Goal: Find specific page/section: Find specific page/section

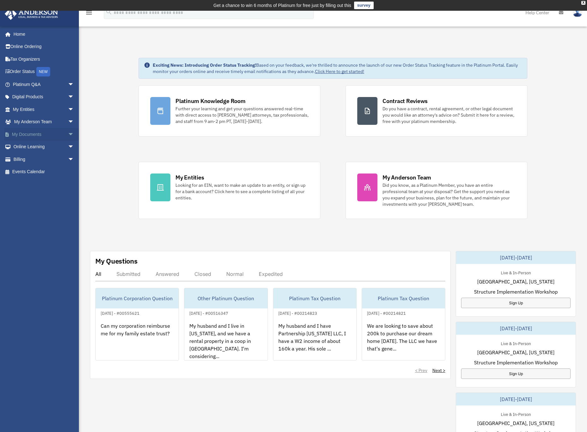
click at [42, 134] on link "My Documents arrow_drop_down" at bounding box center [43, 134] width 79 height 13
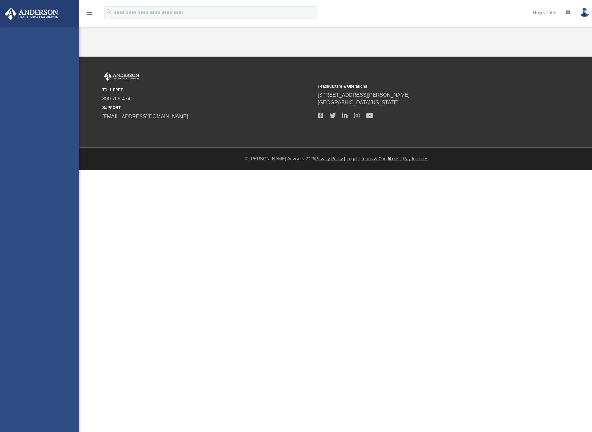
click at [61, 133] on div "[EMAIL_ADDRESS][DOMAIN_NAME] Sign Out [EMAIL_ADDRESS][DOMAIN_NAME] Home Online …" at bounding box center [39, 243] width 79 height 432
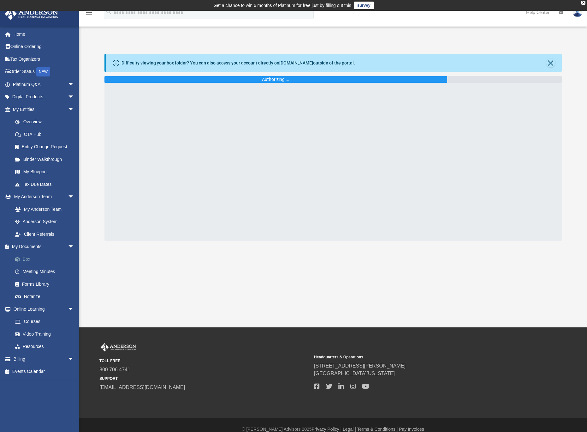
click at [28, 259] on link "Box" at bounding box center [46, 259] width 75 height 13
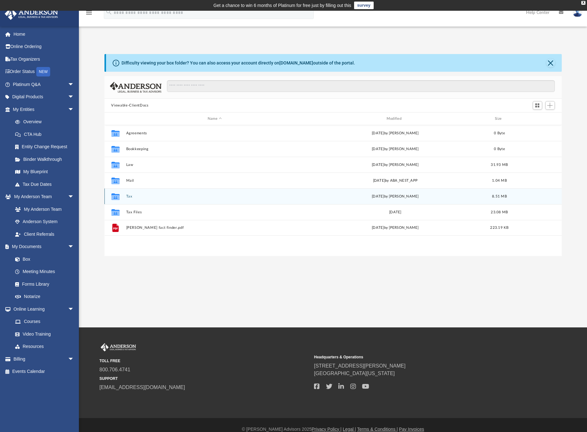
scroll to position [139, 453]
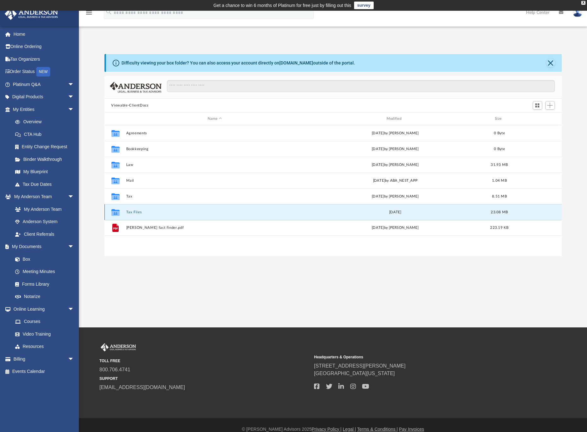
click at [136, 213] on button "Tax Files" at bounding box center [215, 212] width 178 height 4
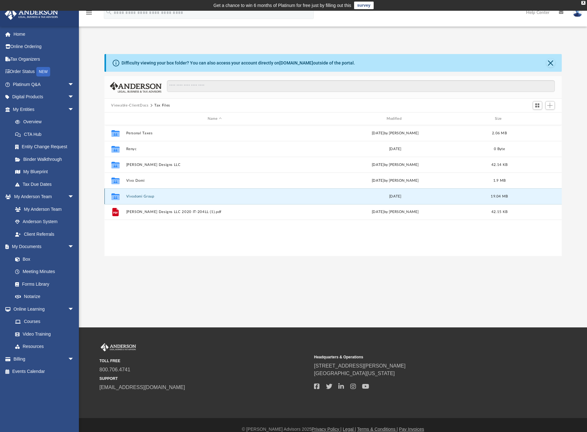
click at [149, 197] on button "Vivodomi Group" at bounding box center [215, 196] width 178 height 4
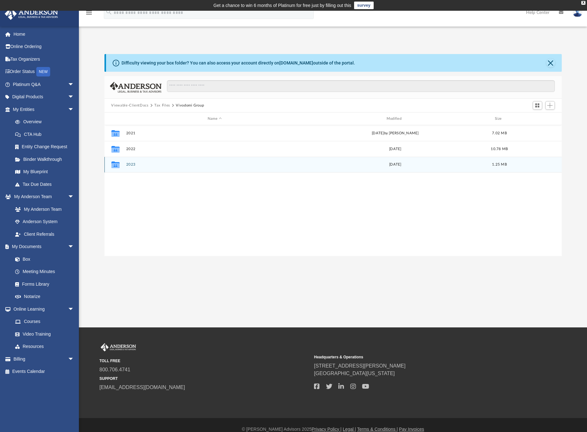
click at [129, 163] on button "2023" at bounding box center [215, 164] width 178 height 4
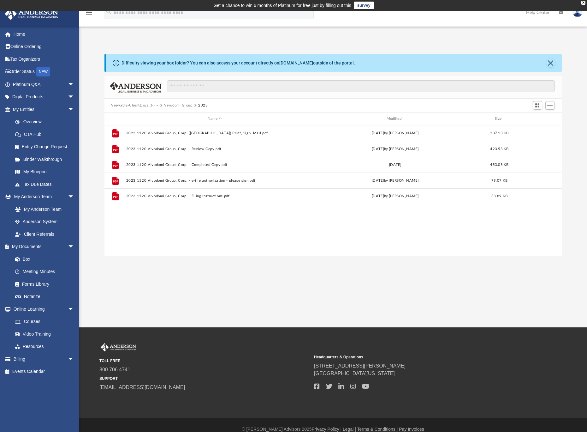
click at [179, 105] on button "Vivodomi Group" at bounding box center [178, 106] width 28 height 6
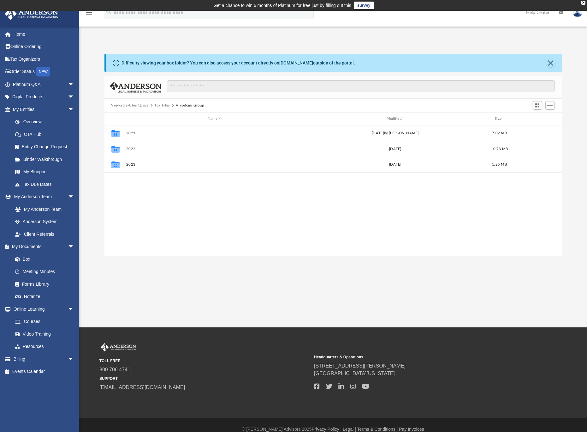
click at [179, 106] on button "Vivodomi Group" at bounding box center [190, 106] width 28 height 6
click at [160, 105] on button "Tax Files" at bounding box center [162, 106] width 16 height 6
